Goal: Task Accomplishment & Management: Manage account settings

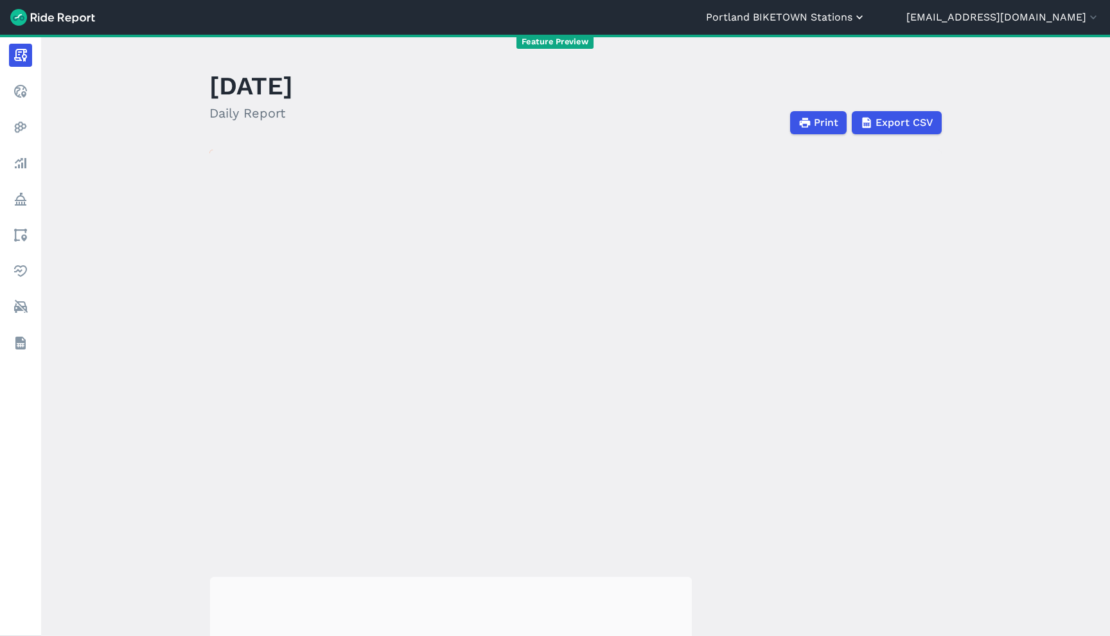
click at [866, 11] on button "Portland BIKETOWN Stations" at bounding box center [786, 17] width 160 height 15
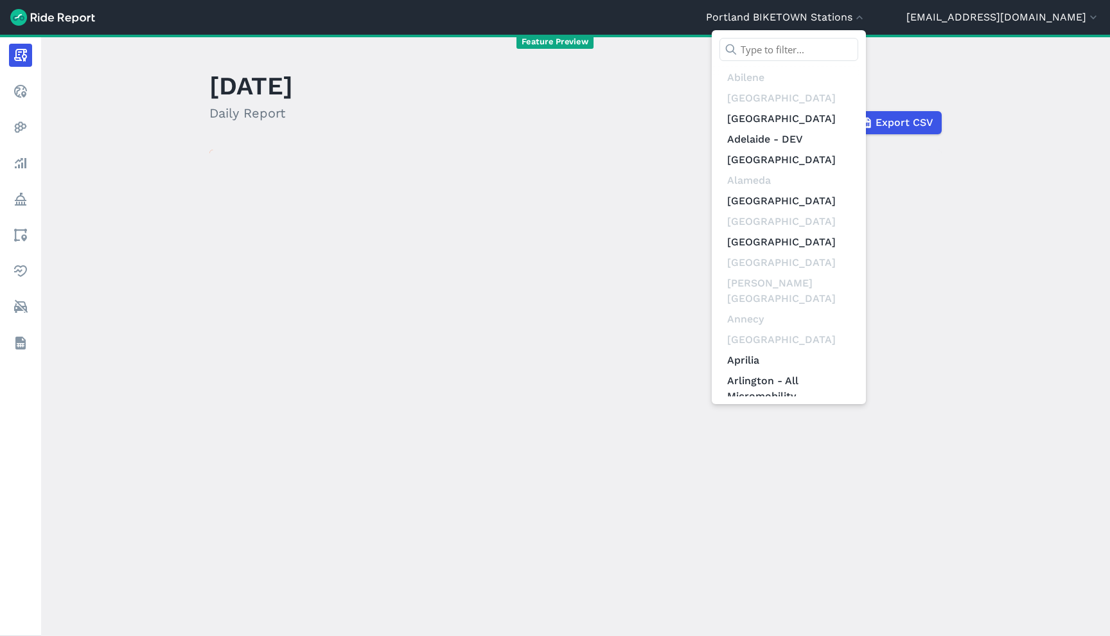
click at [858, 48] on input "text" at bounding box center [788, 49] width 139 height 23
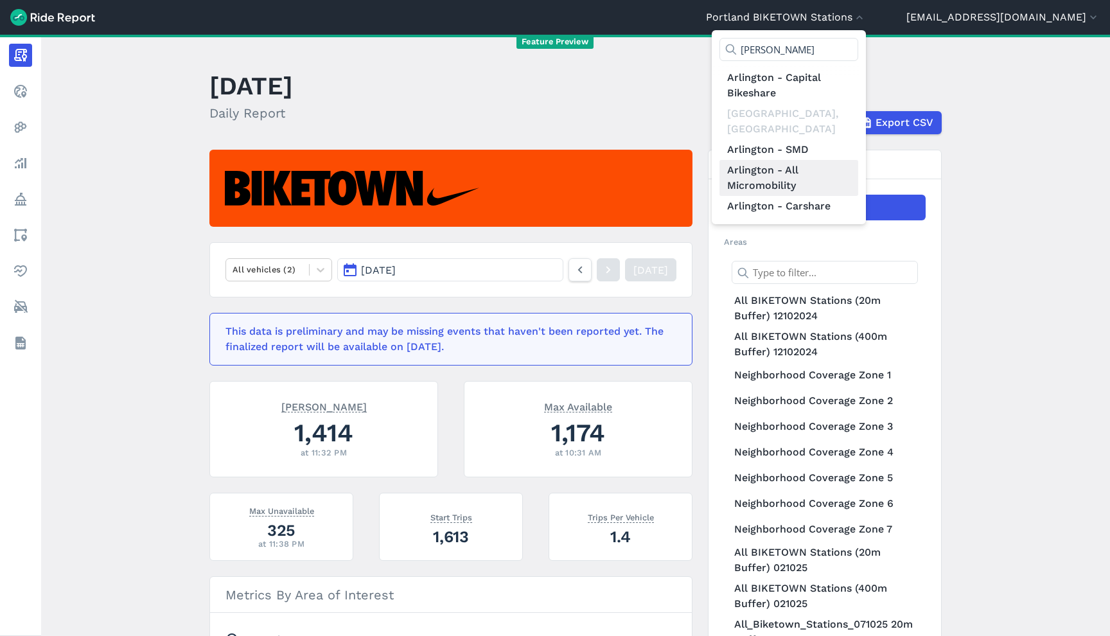
type input "[PERSON_NAME]"
click at [814, 161] on link "Arlington - All Micromobility" at bounding box center [788, 178] width 139 height 36
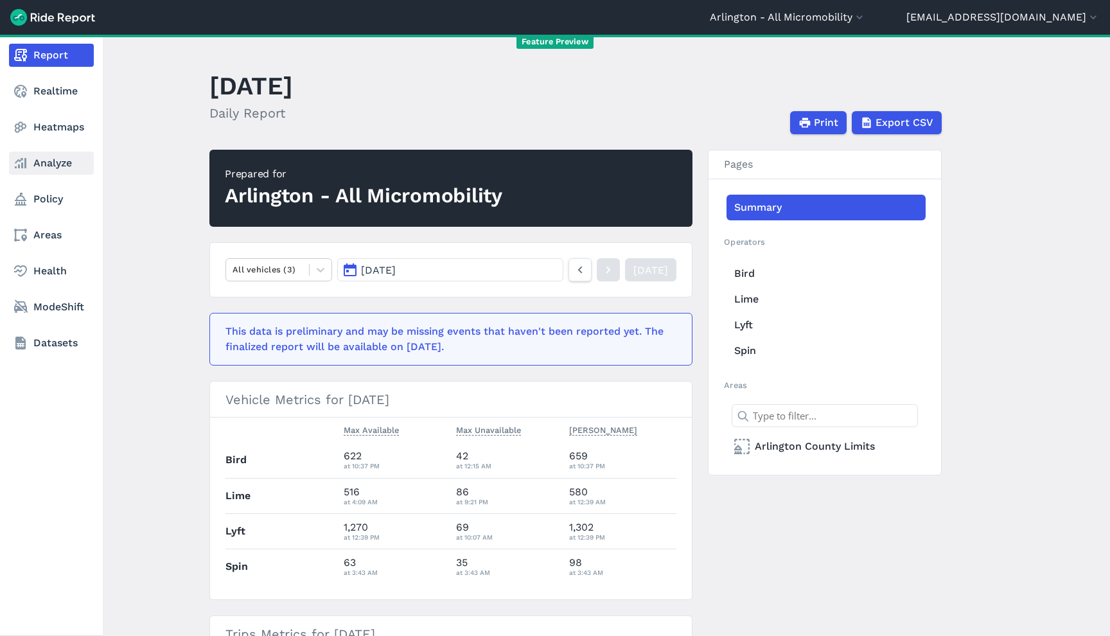
click at [71, 166] on link "Analyze" at bounding box center [51, 163] width 85 height 23
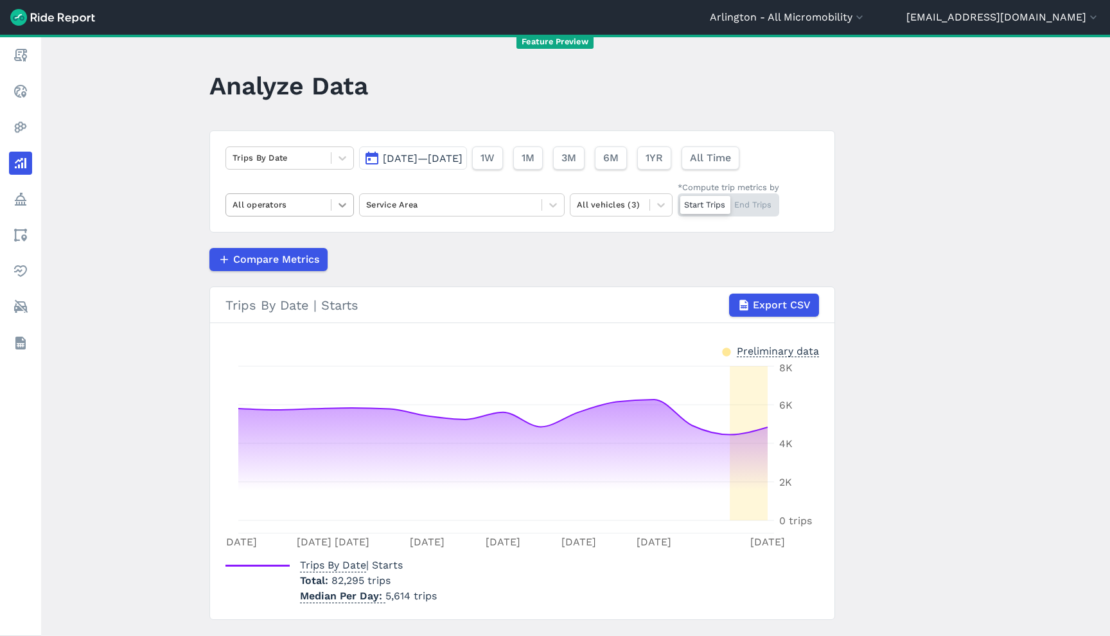
click at [336, 204] on icon at bounding box center [342, 204] width 13 height 13
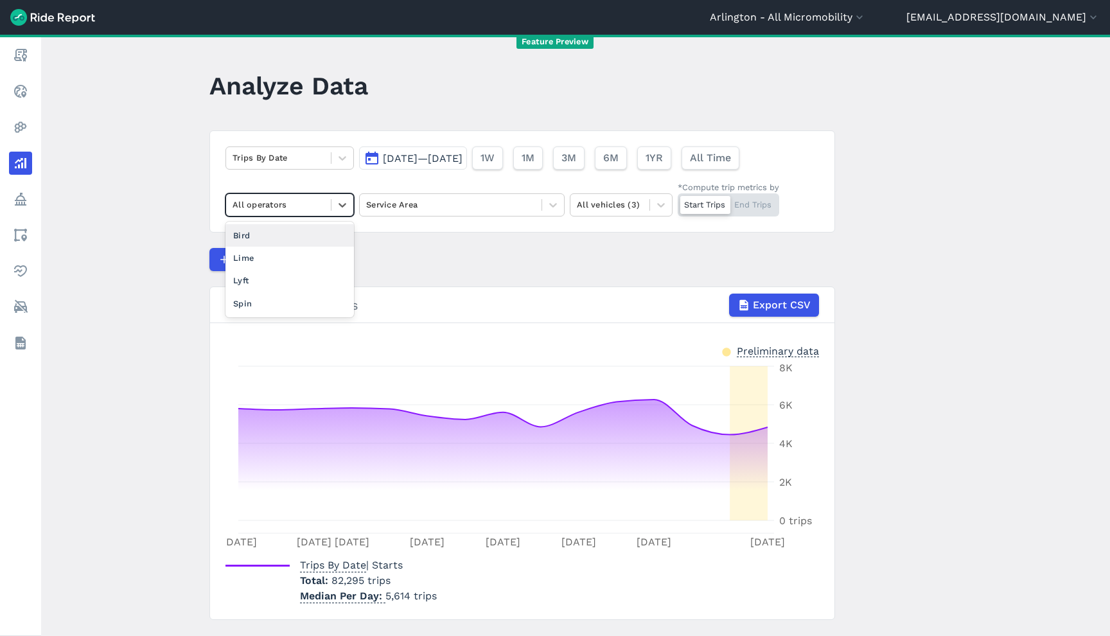
click at [304, 227] on div "Bird" at bounding box center [289, 235] width 128 height 22
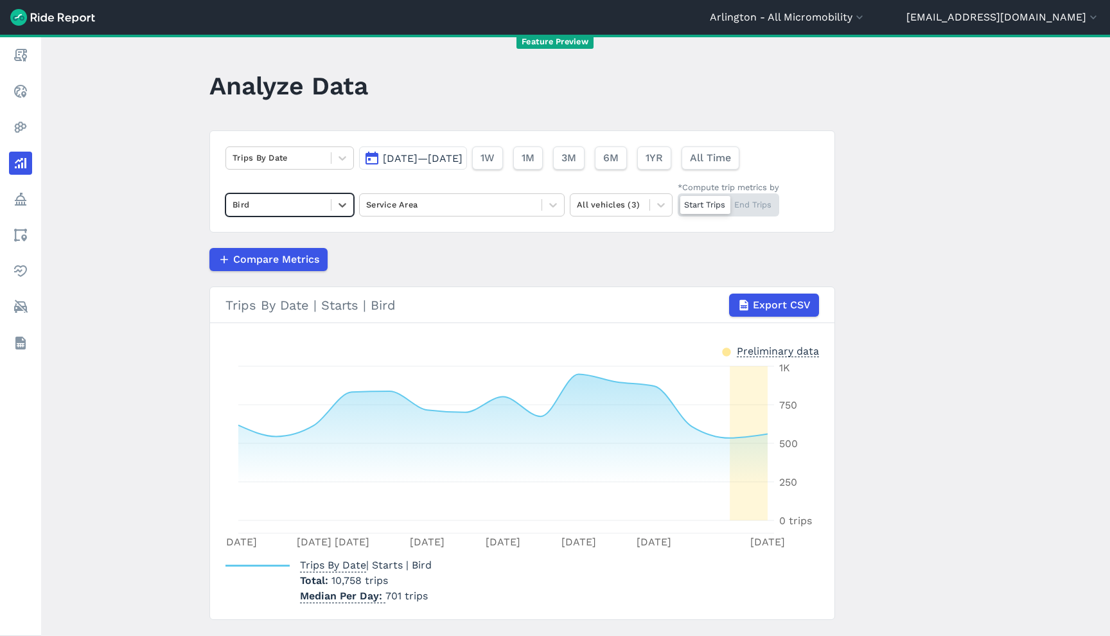
click at [305, 202] on div at bounding box center [278, 204] width 92 height 15
click at [292, 303] on div "Spin" at bounding box center [289, 303] width 128 height 22
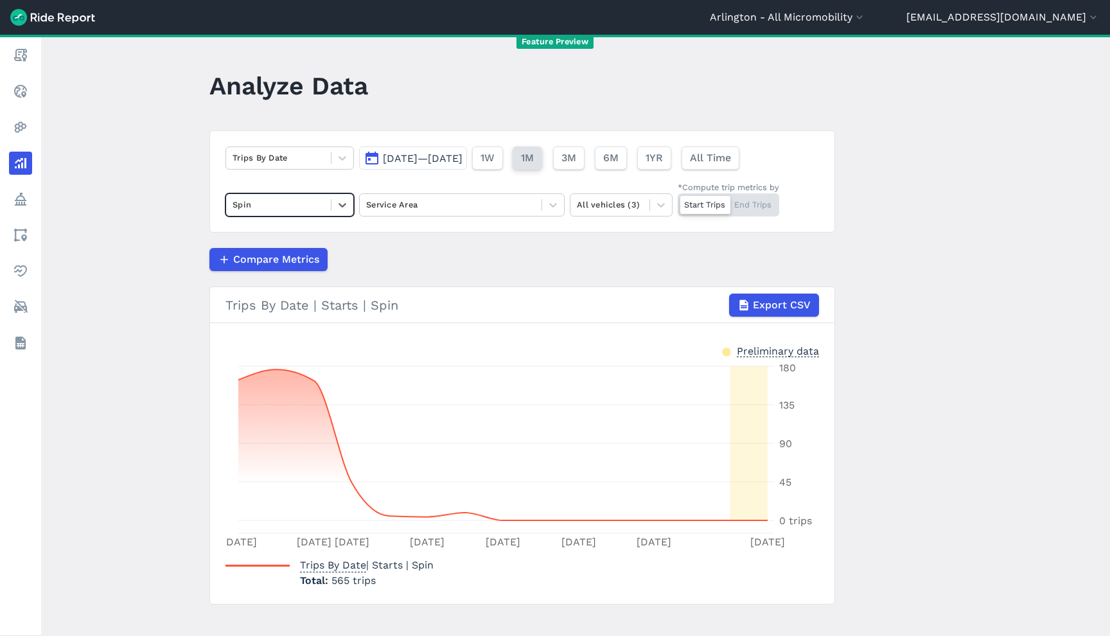
click at [534, 164] on span "1M" at bounding box center [527, 157] width 13 height 15
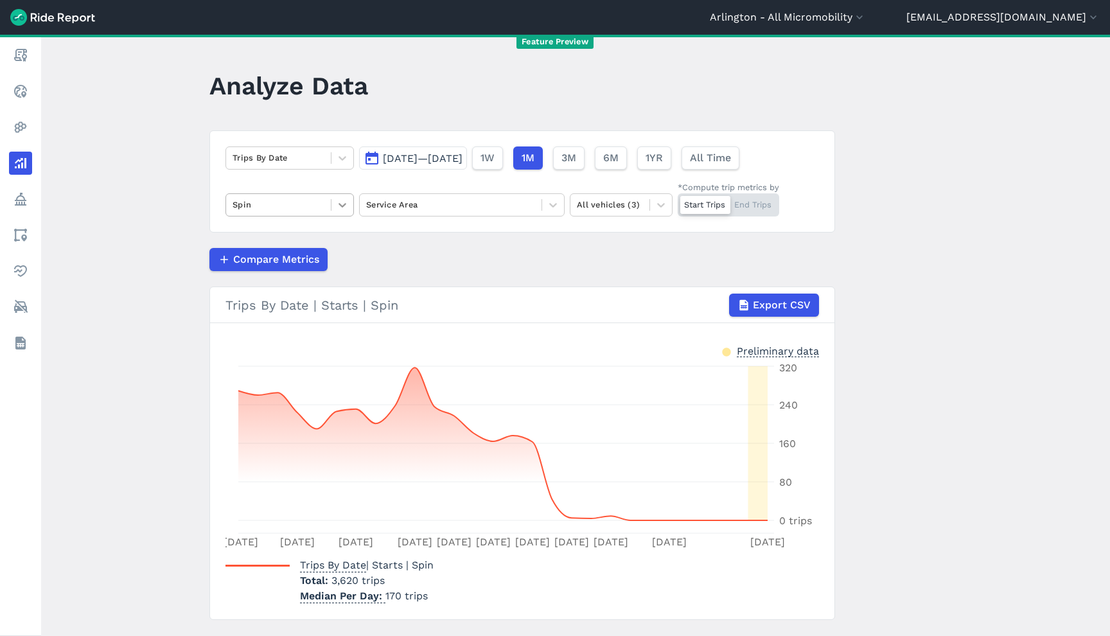
click at [336, 208] on icon at bounding box center [342, 204] width 13 height 13
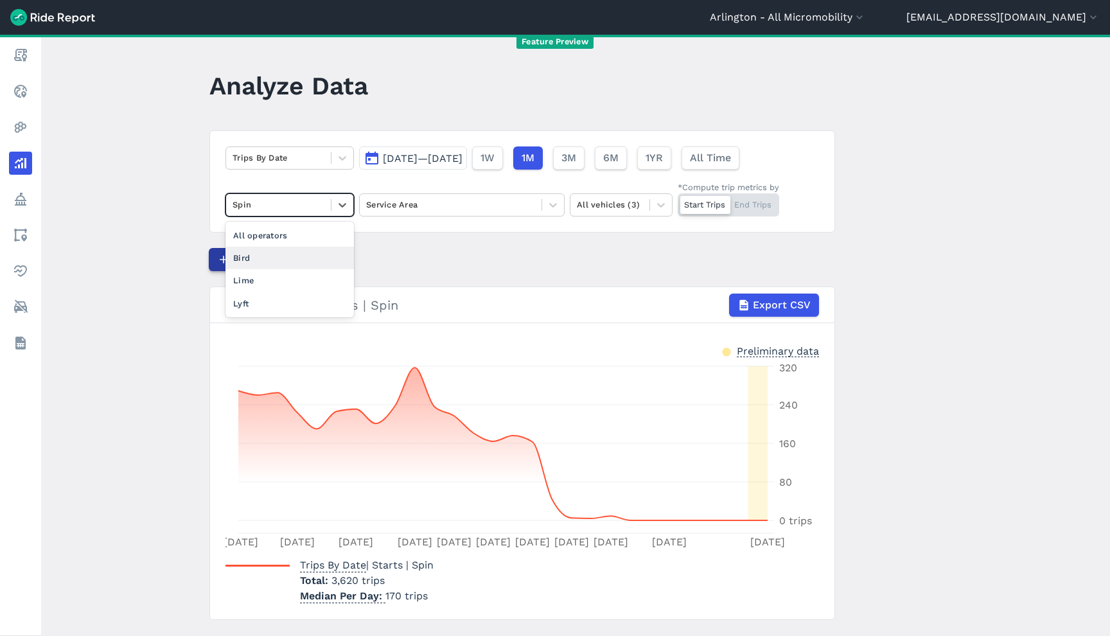
click at [321, 255] on div "Bird" at bounding box center [289, 258] width 128 height 22
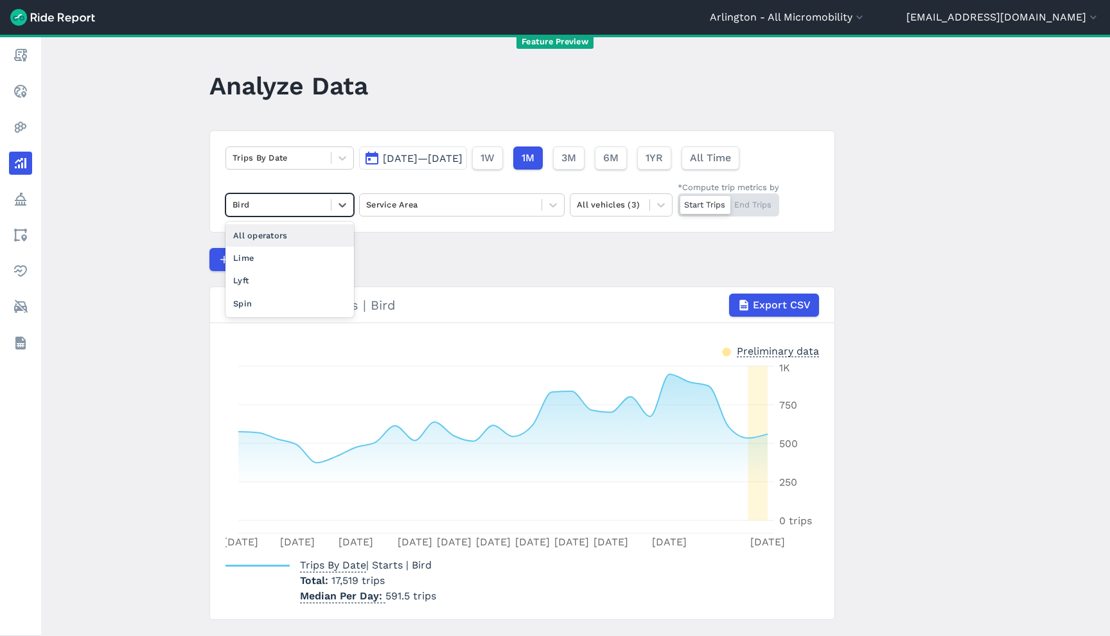
click at [317, 214] on div "Bird" at bounding box center [278, 205] width 105 height 20
click at [309, 302] on div "Spin" at bounding box center [289, 303] width 128 height 22
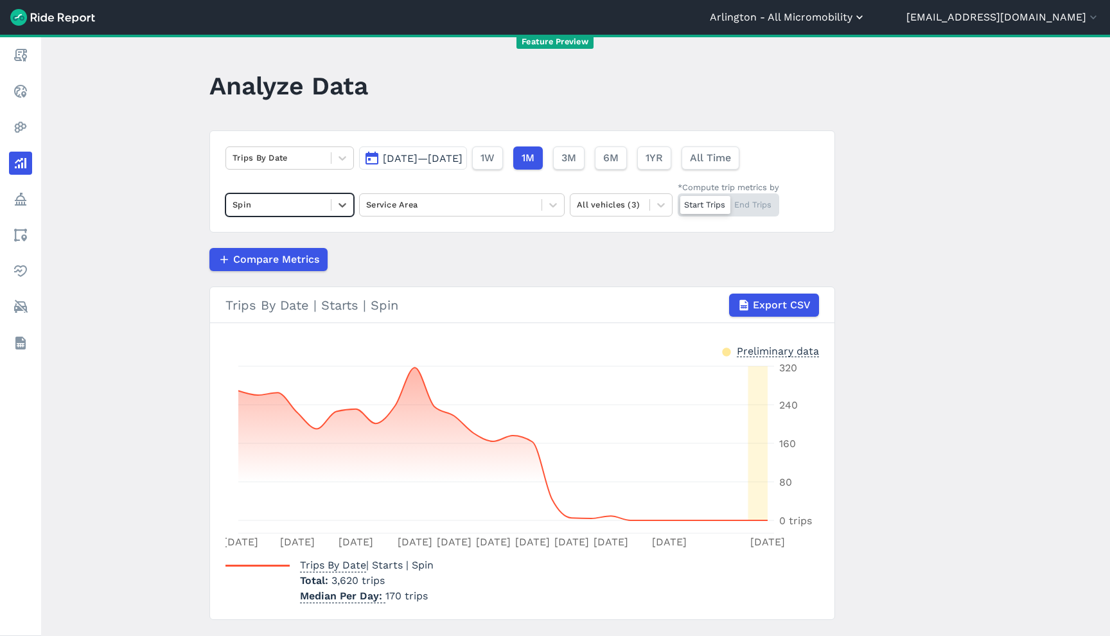
click at [837, 17] on button "Arlington - All Micromobility" at bounding box center [788, 17] width 156 height 15
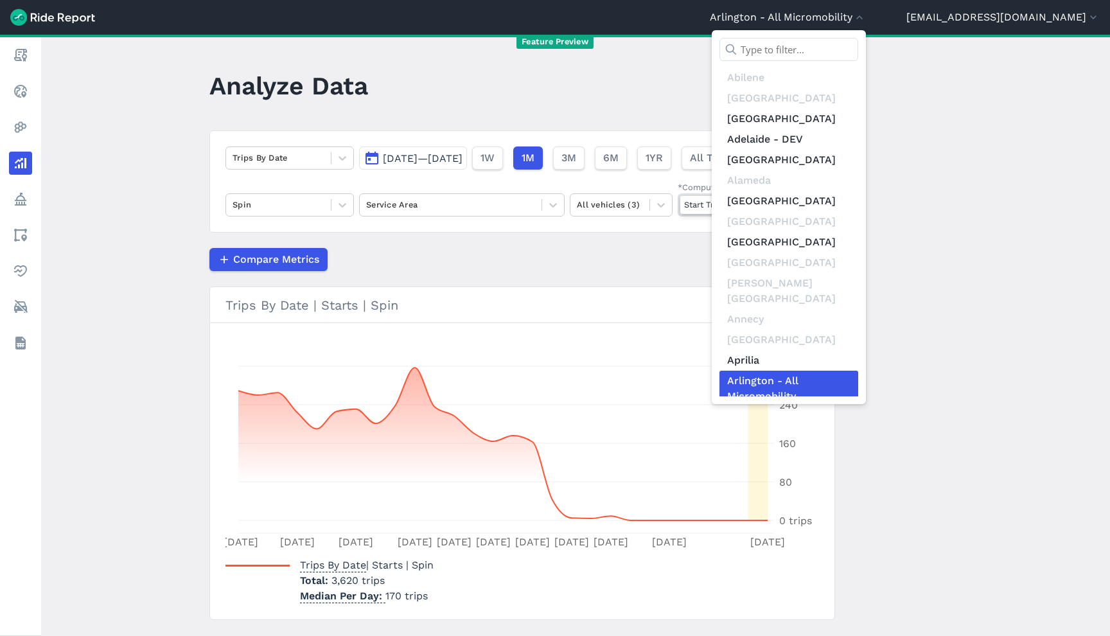
drag, startPoint x: 845, startPoint y: 55, endPoint x: 838, endPoint y: 47, distance: 10.5
click at [845, 55] on input "text" at bounding box center [788, 49] width 139 height 23
type input "d"
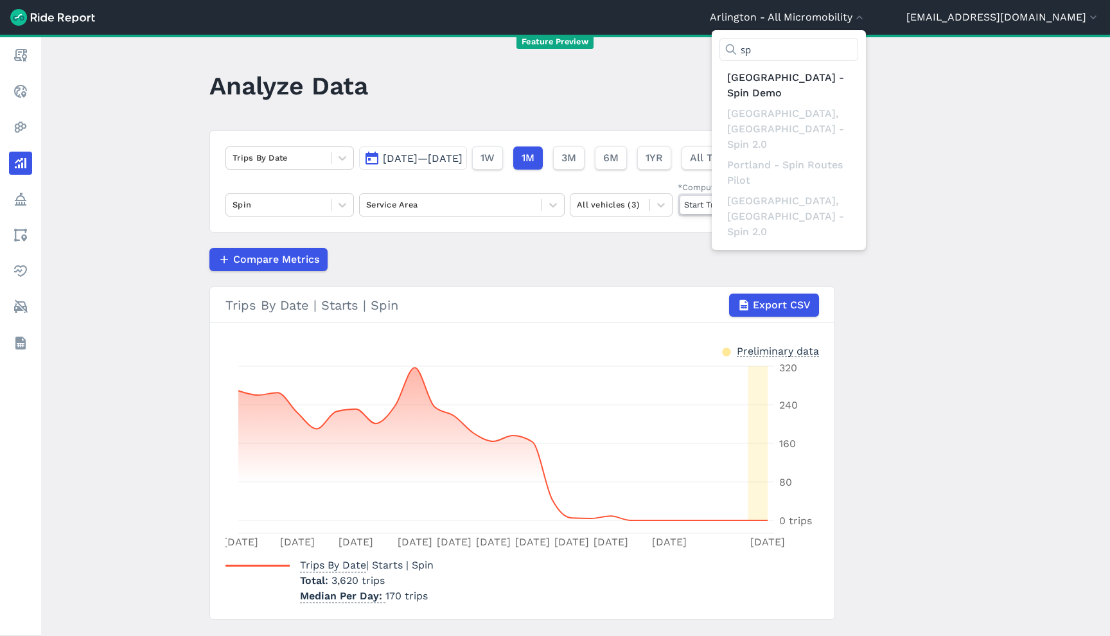
type input "s"
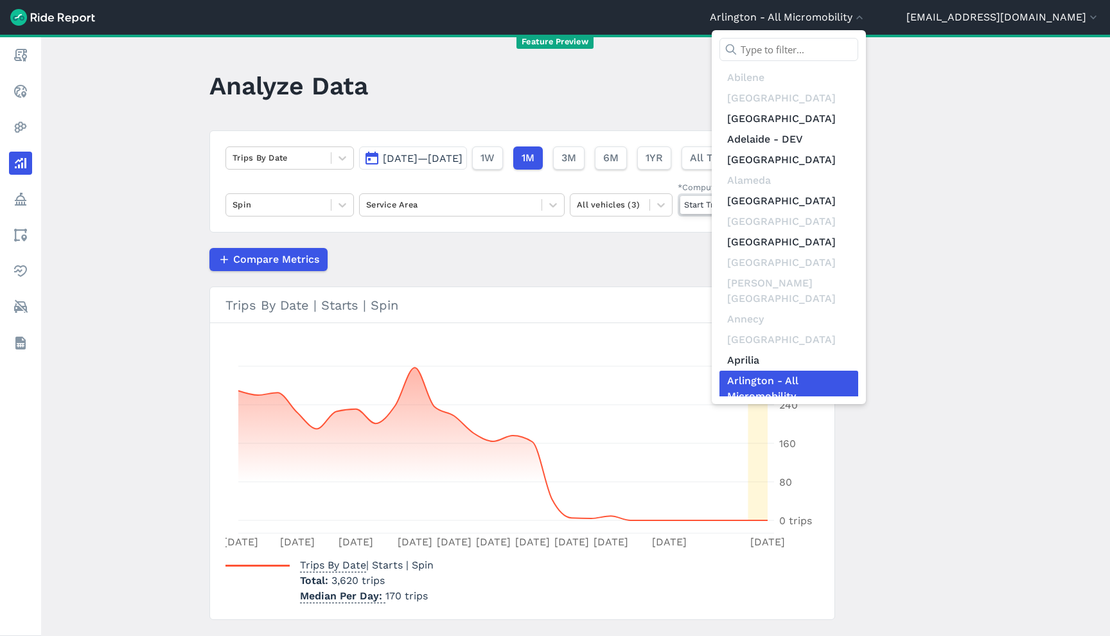
type input "a"
click at [1000, 24] on div at bounding box center [555, 318] width 1110 height 636
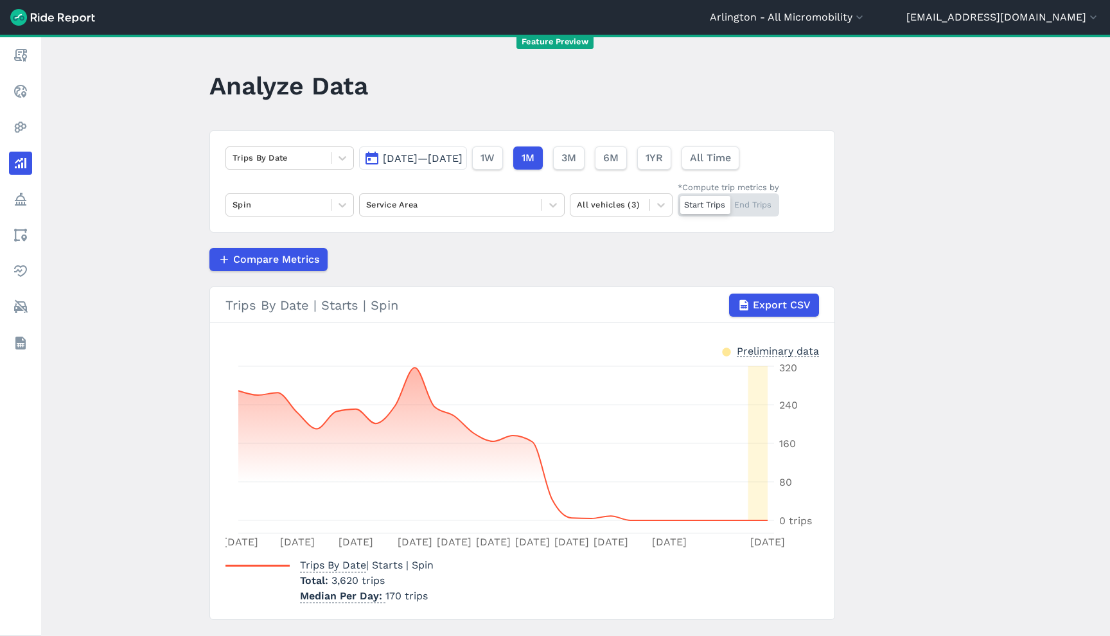
click at [1000, 24] on button "[EMAIL_ADDRESS][DOMAIN_NAME]" at bounding box center [1002, 17] width 193 height 15
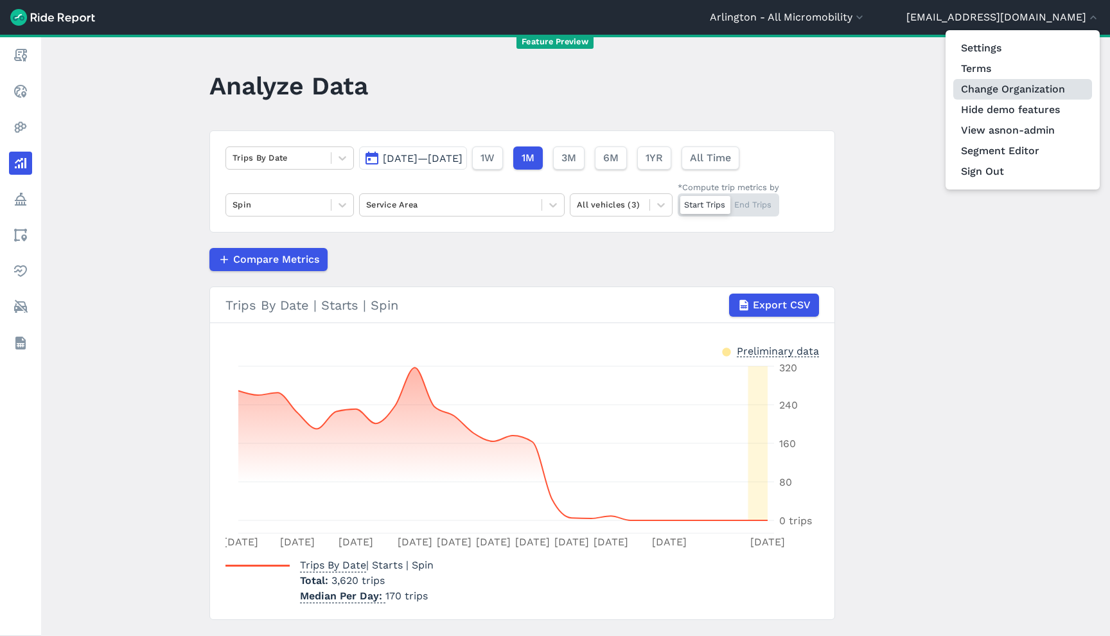
click at [1018, 89] on link "Change Organization" at bounding box center [1022, 89] width 139 height 21
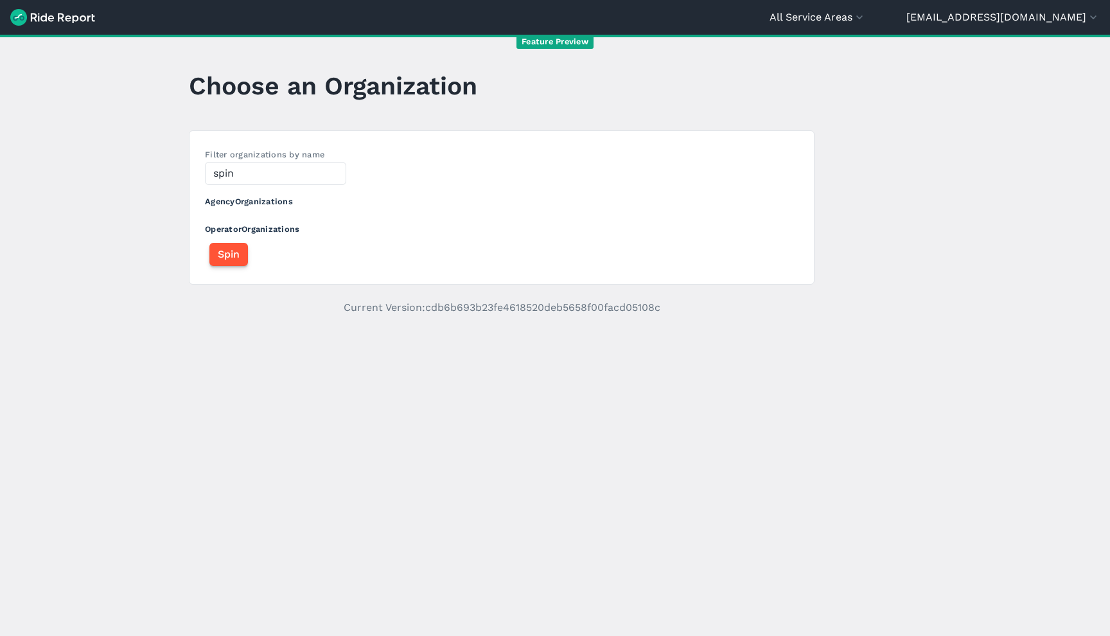
type input "spin"
click at [218, 254] on span "Spin" at bounding box center [229, 254] width 22 height 15
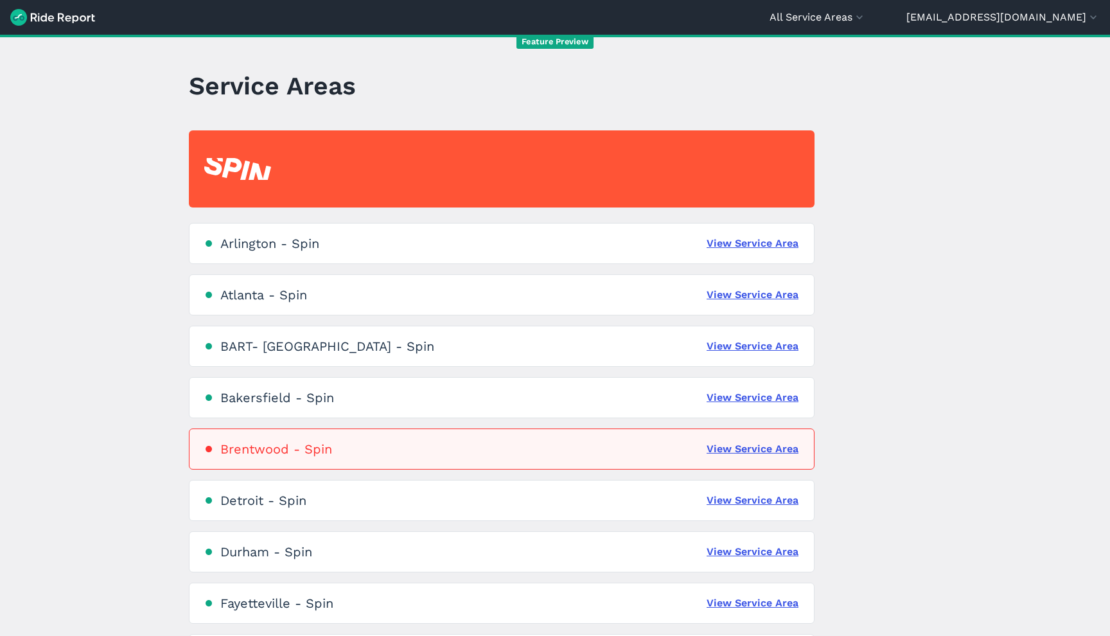
click at [590, 234] on div "Arlington - Spin View Service Area" at bounding box center [502, 243] width 626 height 41
click at [259, 243] on div "Arlington - Spin" at bounding box center [269, 243] width 99 height 15
click at [366, 243] on div "Arlington - Spin View Service Area" at bounding box center [502, 243] width 626 height 41
click at [788, 243] on link "View Service Area" at bounding box center [752, 243] width 92 height 15
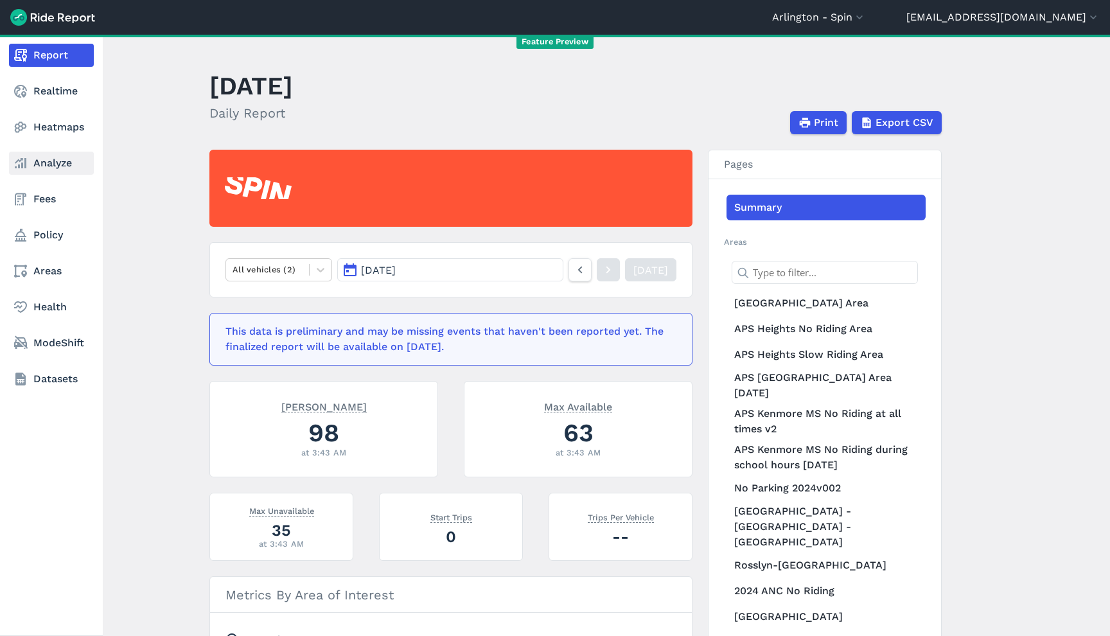
click at [49, 163] on link "Analyze" at bounding box center [51, 163] width 85 height 23
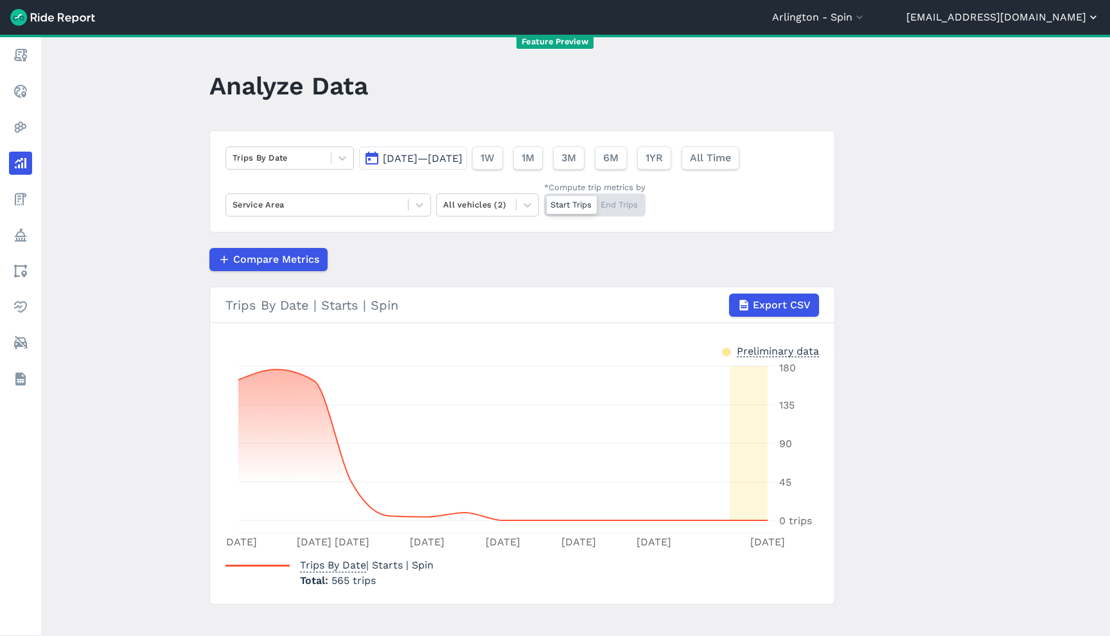
click at [1050, 16] on button "[EMAIL_ADDRESS][DOMAIN_NAME]" at bounding box center [1002, 17] width 193 height 15
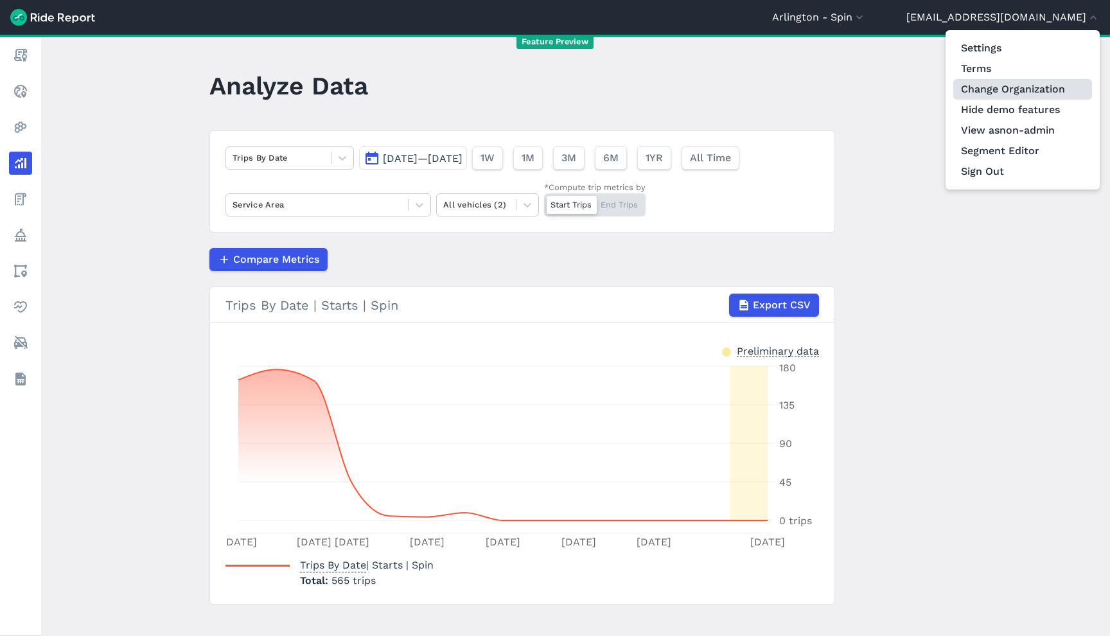
click at [1031, 92] on link "Change Organization" at bounding box center [1022, 89] width 139 height 21
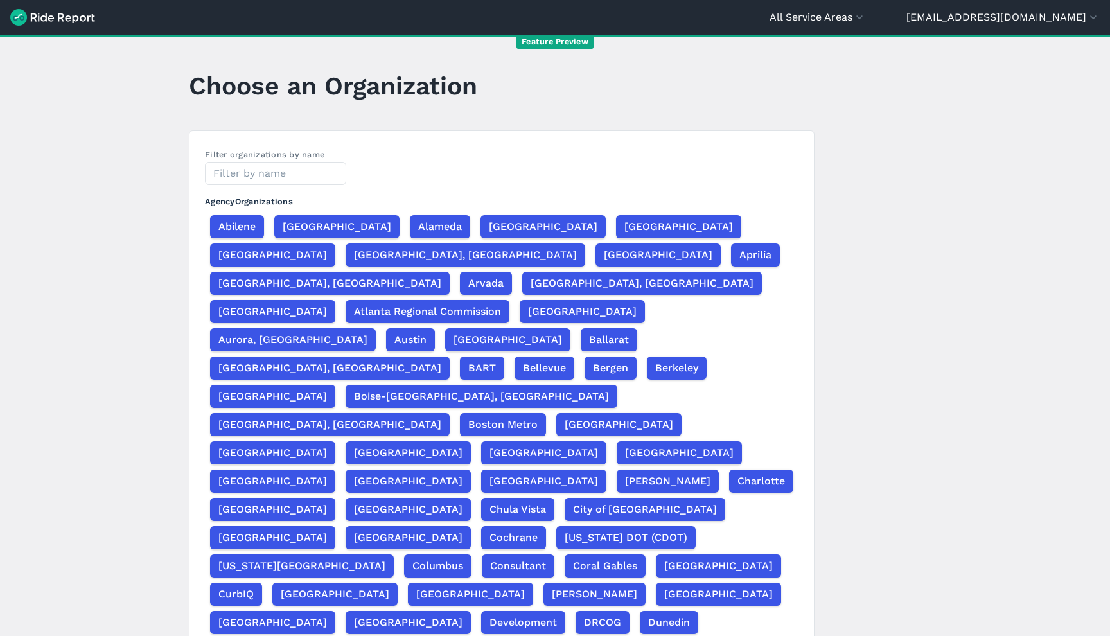
click at [263, 153] on label "Filter organizations by name" at bounding box center [264, 155] width 119 height 10
click at [268, 170] on input "text" at bounding box center [275, 173] width 141 height 23
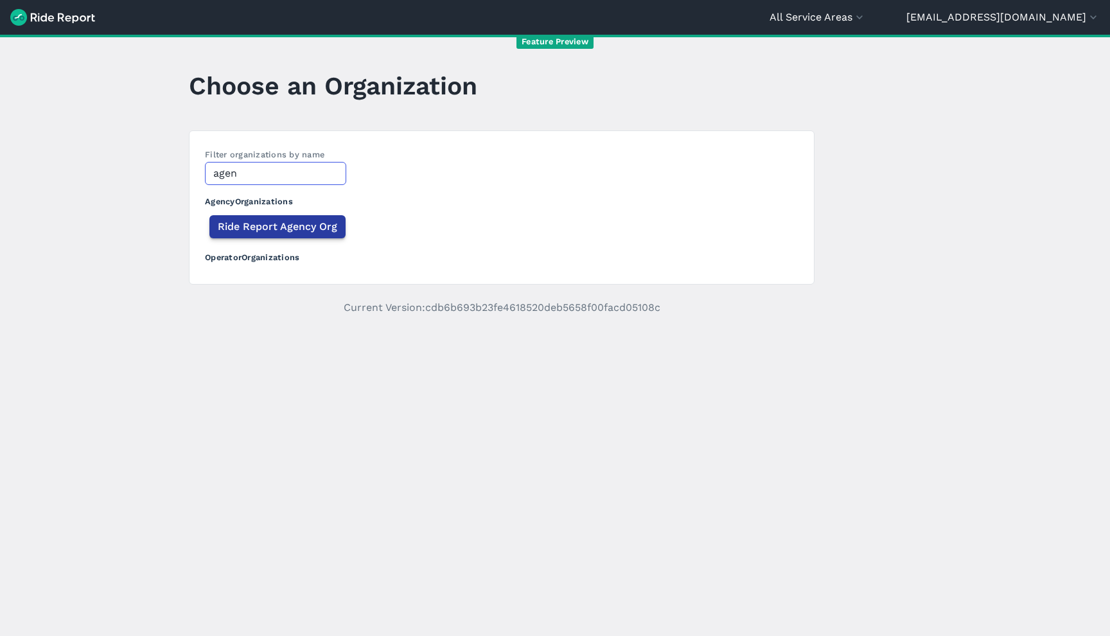
type input "agen"
click at [238, 229] on span "Ride Report Agency Org" at bounding box center [277, 226] width 119 height 15
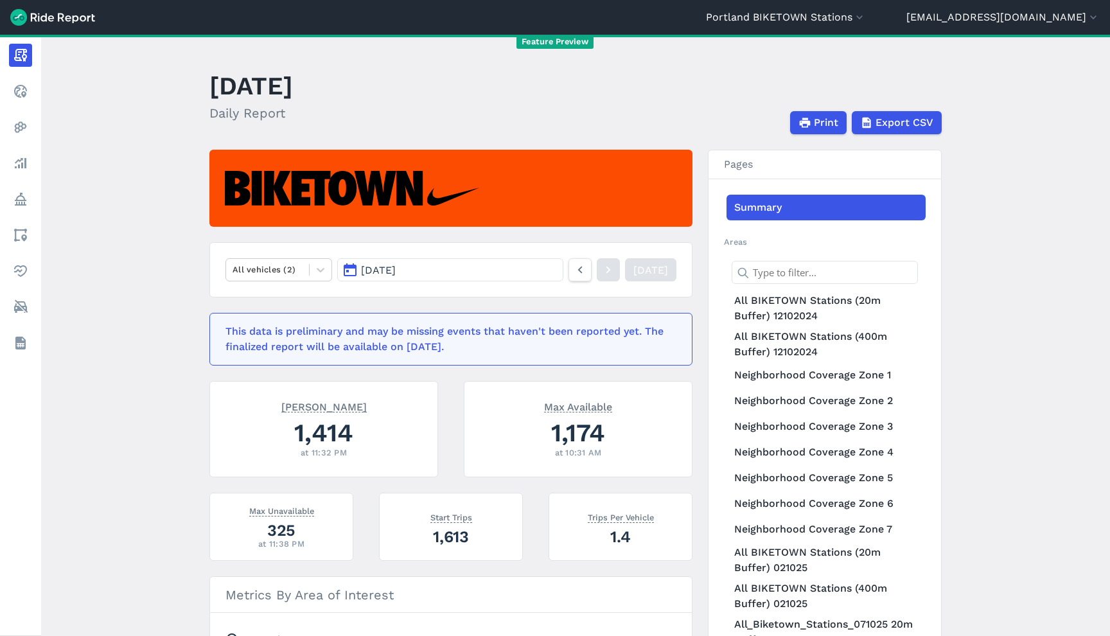
click at [592, 103] on header "[DATE] Daily Report Print Export CSV" at bounding box center [583, 100] width 748 height 69
